Goal: Use online tool/utility: Utilize a website feature to perform a specific function

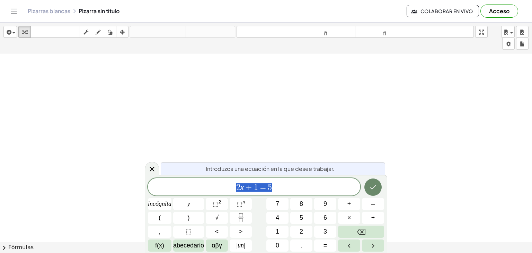
click at [369, 190] on icon "Hecho" at bounding box center [373, 187] width 8 height 8
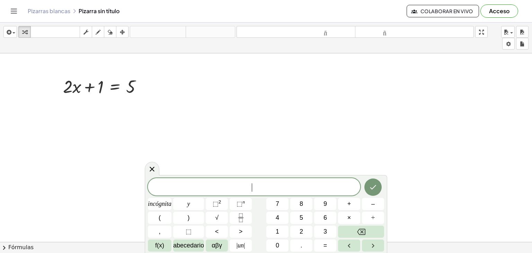
click at [147, 97] on div at bounding box center [105, 86] width 91 height 24
click at [136, 88] on div at bounding box center [105, 86] width 91 height 24
click at [103, 89] on div at bounding box center [105, 86] width 91 height 24
drag, startPoint x: 103, startPoint y: 89, endPoint x: 57, endPoint y: 86, distance: 46.5
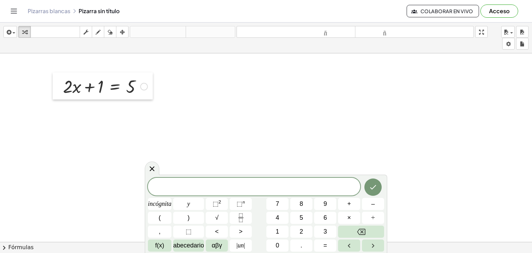
click at [57, 86] on div at bounding box center [58, 85] width 10 height 27
drag, startPoint x: 57, startPoint y: 86, endPoint x: 41, endPoint y: 85, distance: 16.3
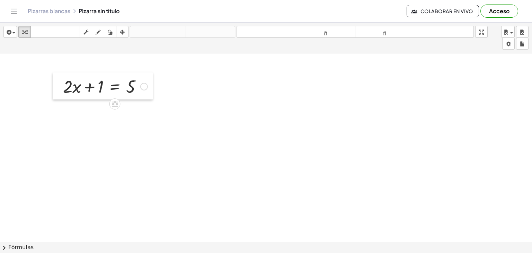
click at [62, 85] on div at bounding box center [58, 85] width 10 height 27
click at [63, 84] on div at bounding box center [58, 84] width 10 height 27
drag, startPoint x: 63, startPoint y: 84, endPoint x: 95, endPoint y: 82, distance: 31.6
drag, startPoint x: 95, startPoint y: 82, endPoint x: 62, endPoint y: 83, distance: 32.9
click at [62, 83] on div at bounding box center [60, 85] width 10 height 27
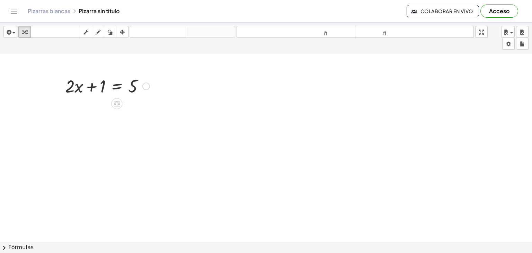
drag, startPoint x: 84, startPoint y: 80, endPoint x: 90, endPoint y: 79, distance: 5.6
click at [90, 79] on div at bounding box center [107, 86] width 91 height 24
drag, startPoint x: 96, startPoint y: 79, endPoint x: 219, endPoint y: 75, distance: 123.7
